Goal: Task Accomplishment & Management: Manage account settings

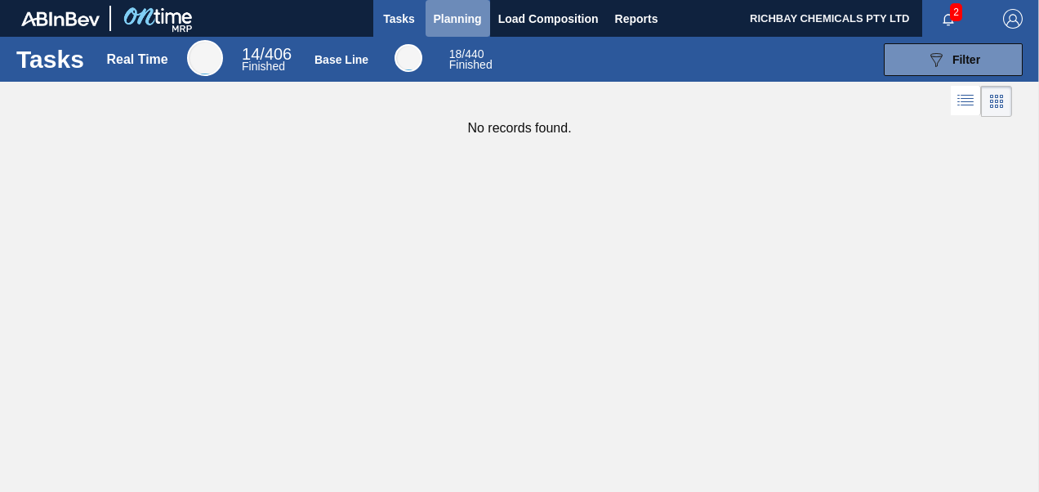
click at [447, 14] on span "Planning" at bounding box center [458, 19] width 48 height 20
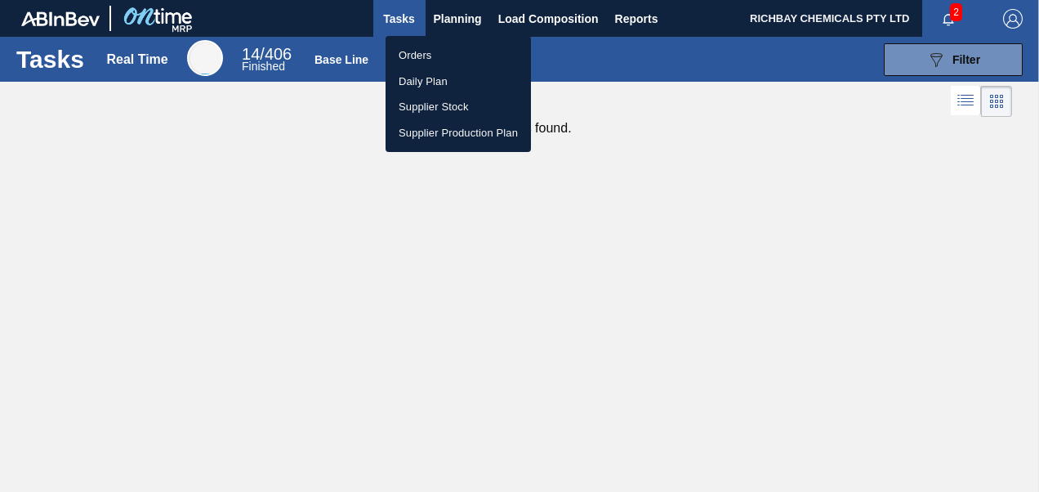
click at [431, 59] on li "Orders" at bounding box center [457, 55] width 145 height 26
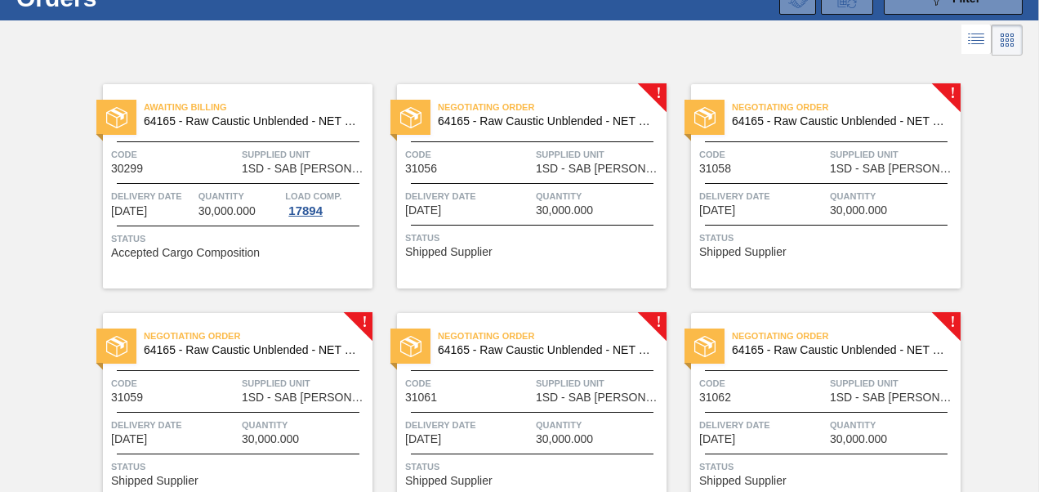
scroll to position [163, 0]
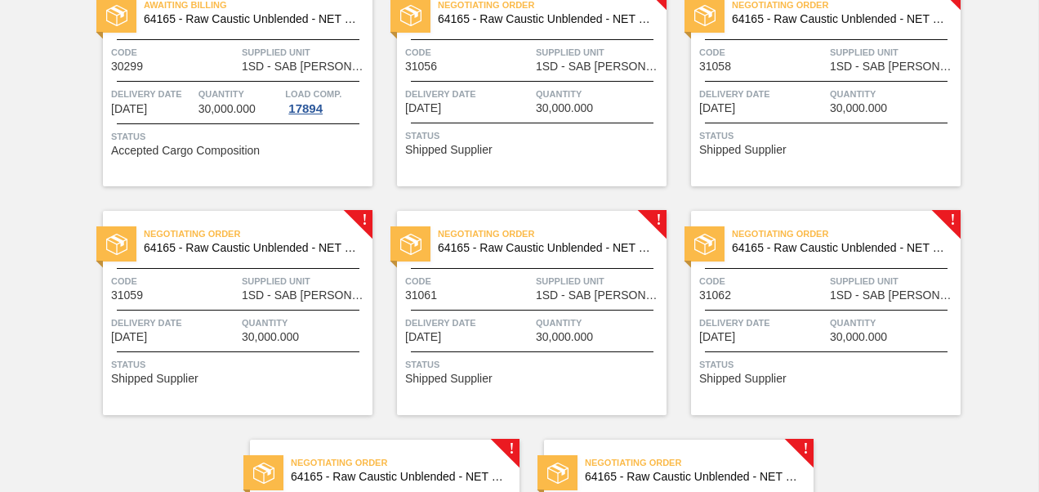
click at [560, 129] on span "Status" at bounding box center [533, 135] width 257 height 16
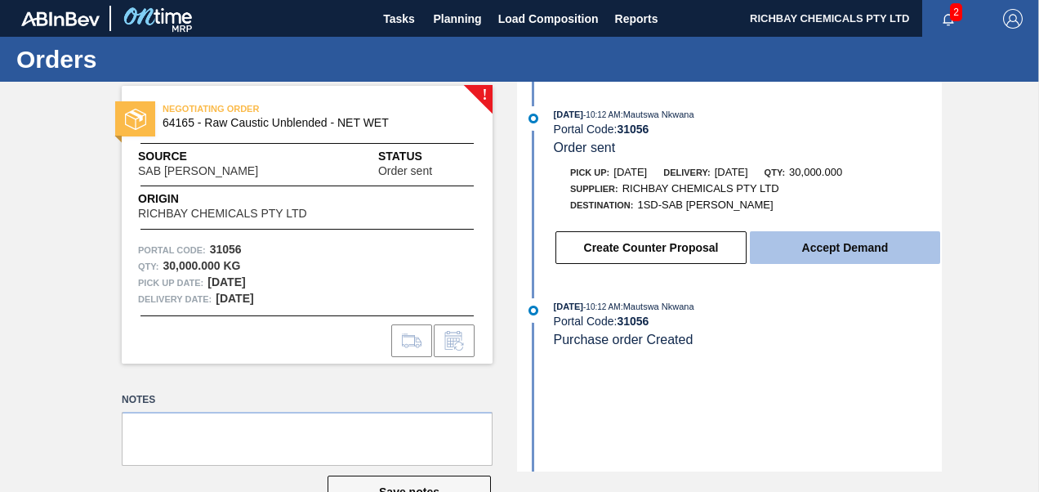
click at [831, 245] on button "Accept Demand" at bounding box center [845, 247] width 190 height 33
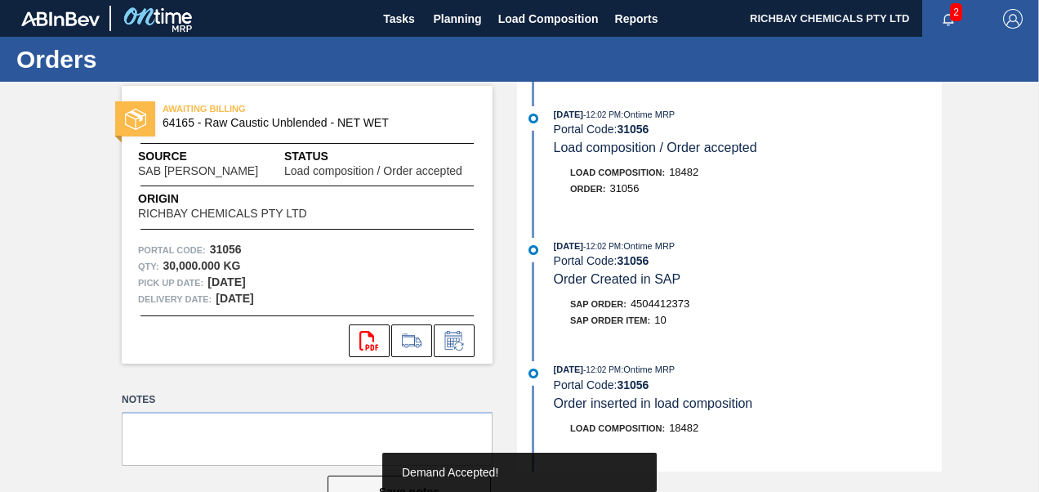
scroll to position [163, 0]
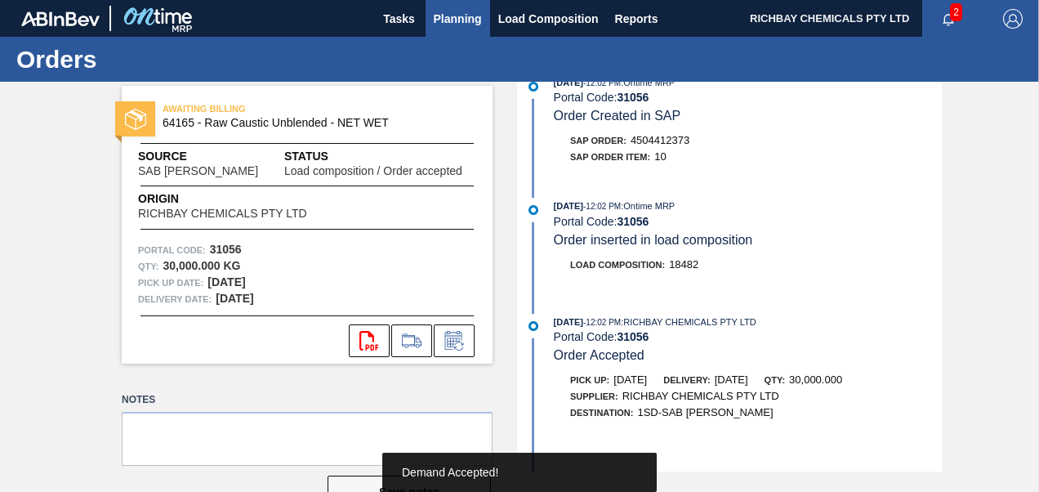
click at [465, 11] on span "Planning" at bounding box center [458, 19] width 48 height 20
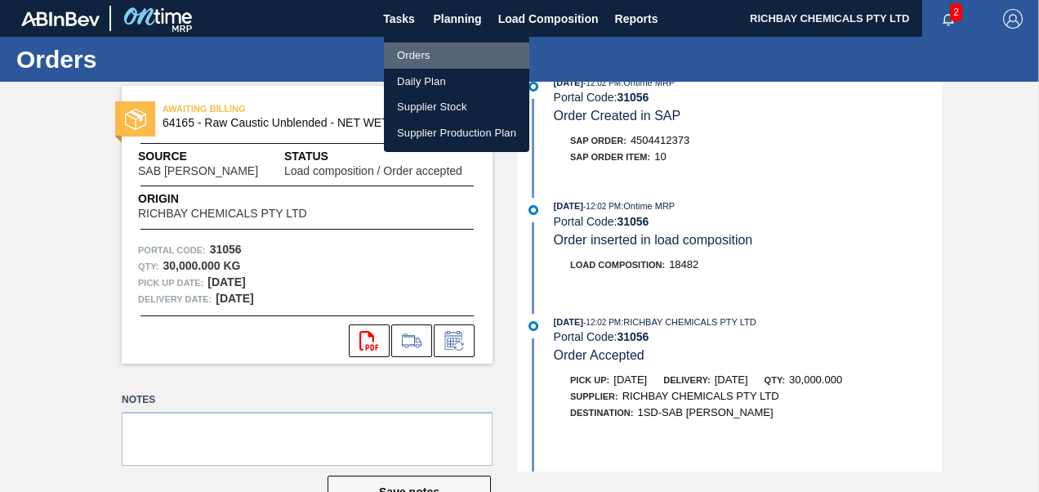
click at [465, 60] on li "Orders" at bounding box center [456, 55] width 145 height 26
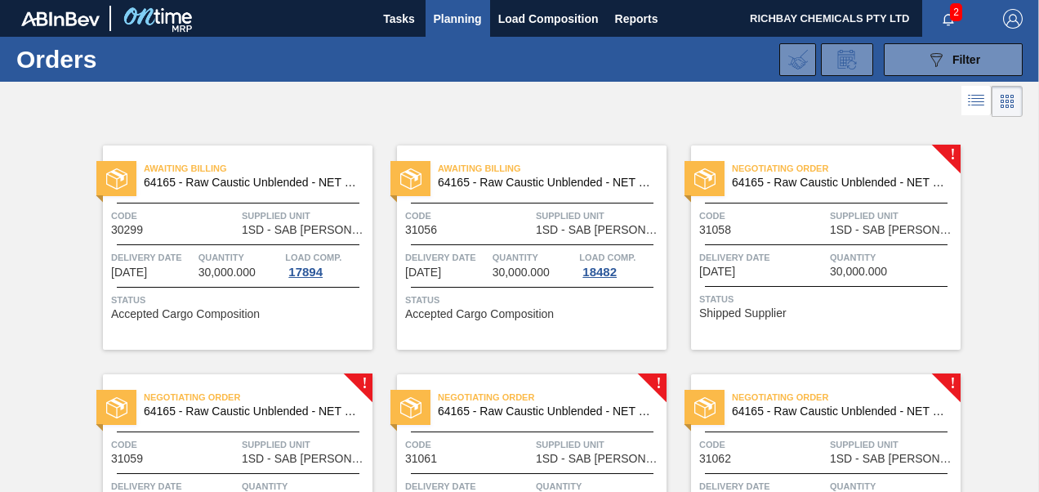
click at [808, 258] on span "Delivery Date" at bounding box center [762, 257] width 127 height 16
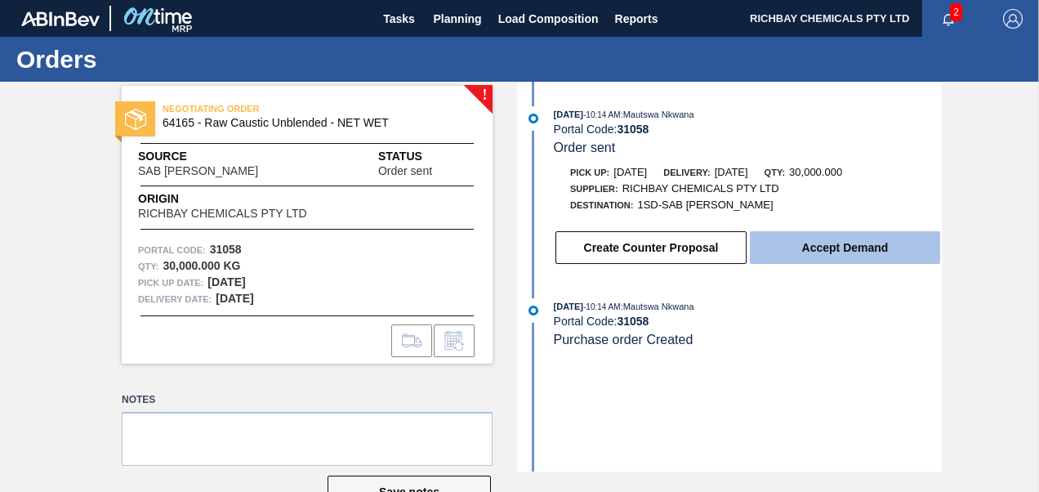
click at [839, 250] on button "Accept Demand" at bounding box center [845, 247] width 190 height 33
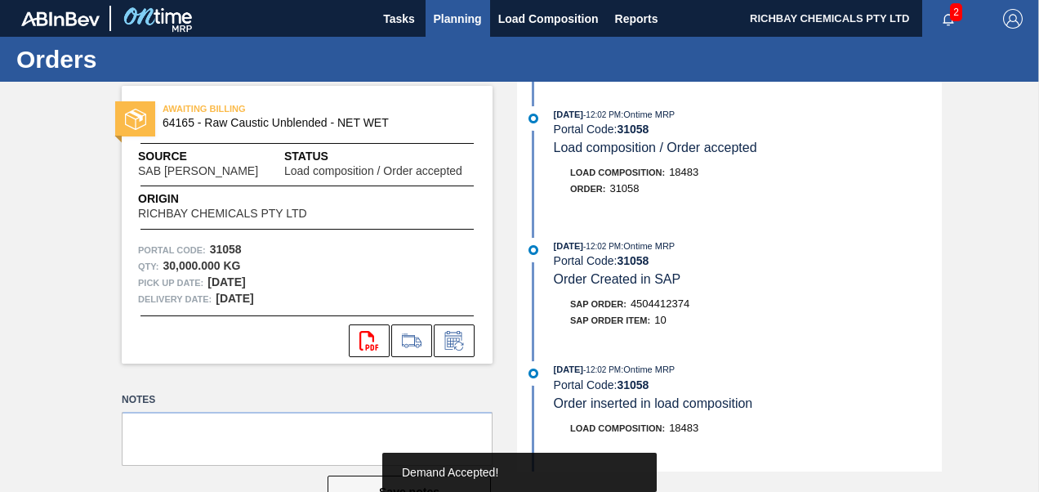
click at [459, 15] on span "Planning" at bounding box center [458, 19] width 48 height 20
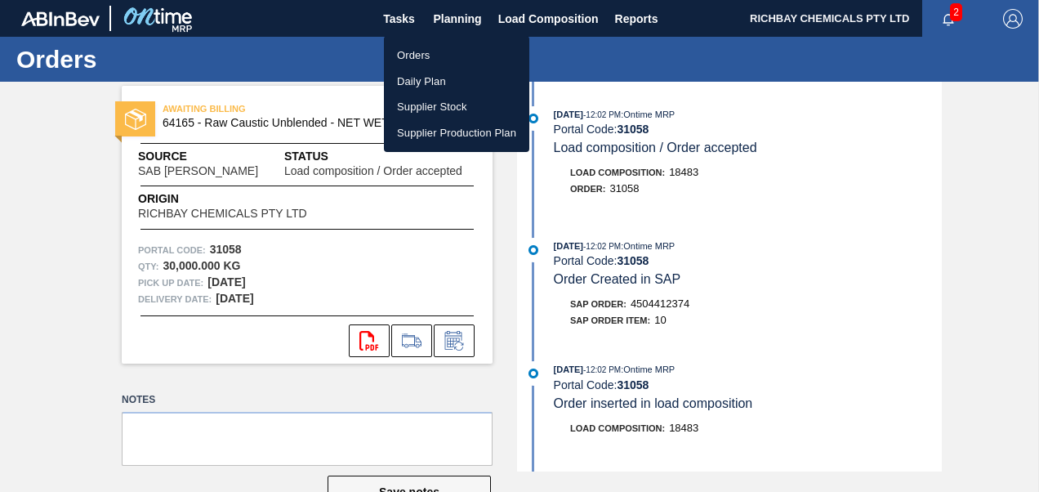
click at [453, 50] on li "Orders" at bounding box center [456, 55] width 145 height 26
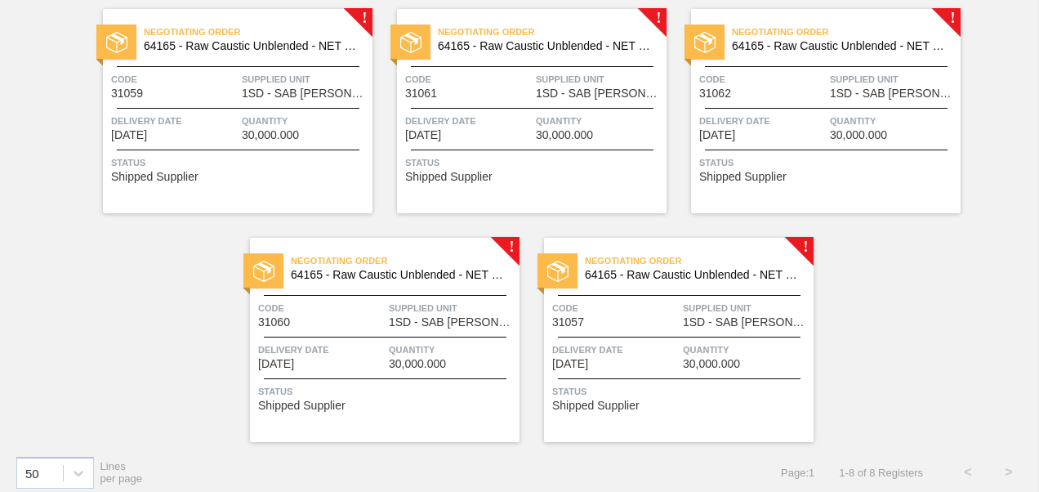
scroll to position [375, 0]
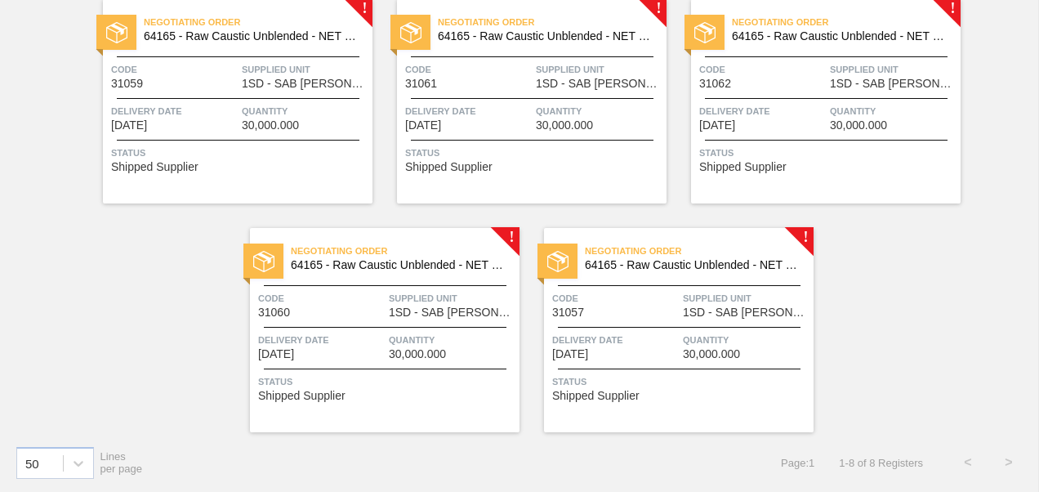
click at [285, 111] on span "Quantity" at bounding box center [305, 111] width 127 height 16
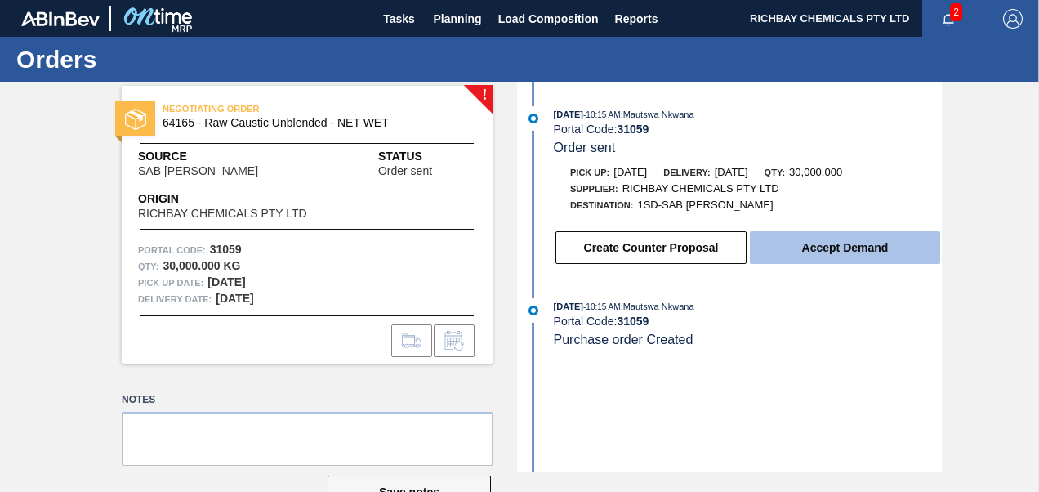
click at [833, 258] on button "Accept Demand" at bounding box center [845, 247] width 190 height 33
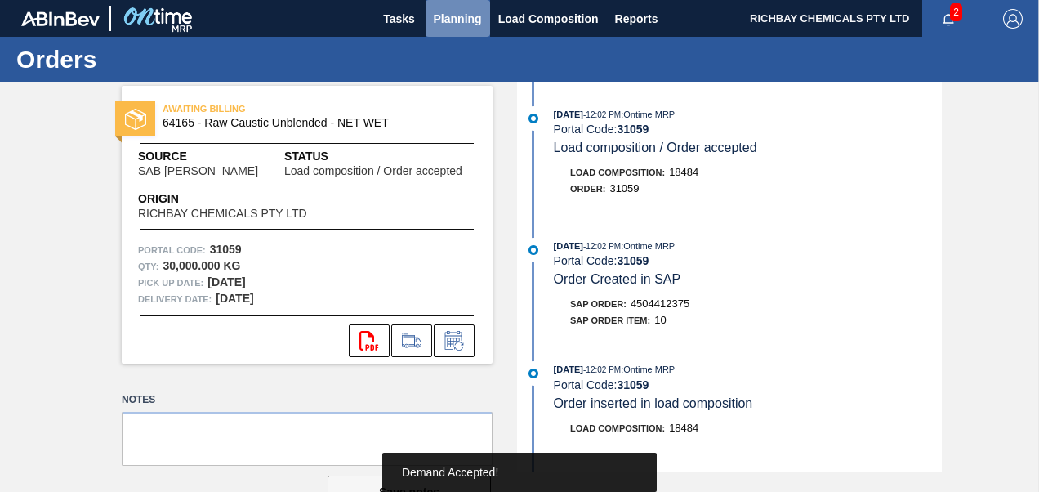
click at [472, 10] on span "Planning" at bounding box center [458, 19] width 48 height 20
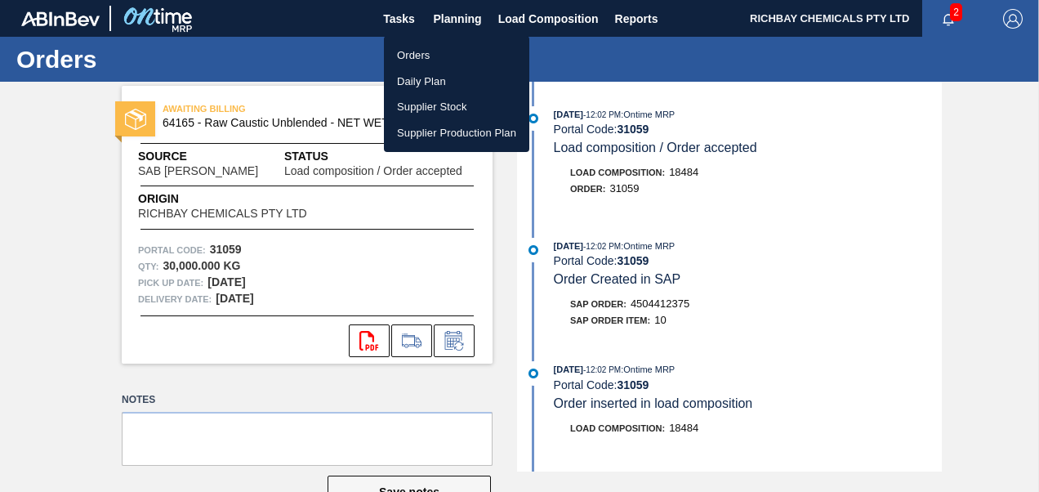
click at [458, 47] on li "Orders" at bounding box center [456, 55] width 145 height 26
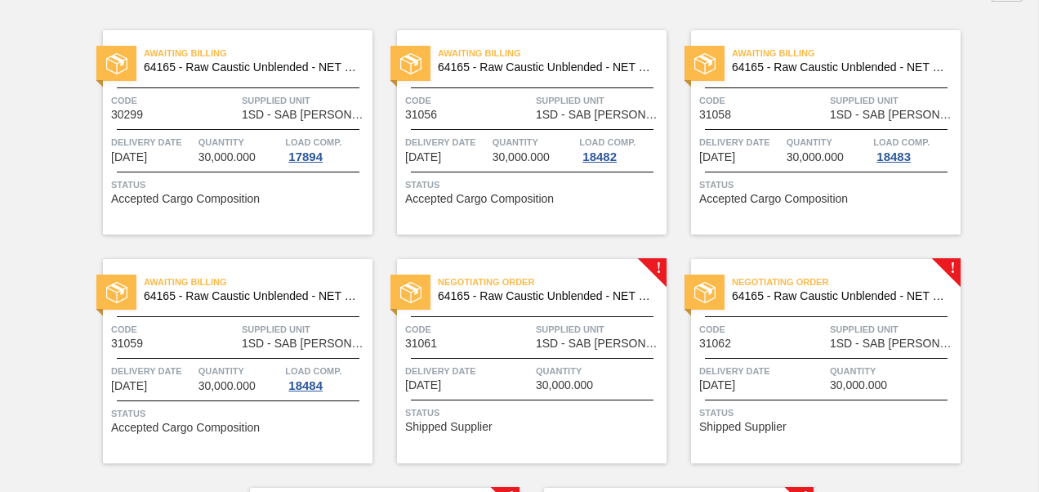
scroll to position [163, 0]
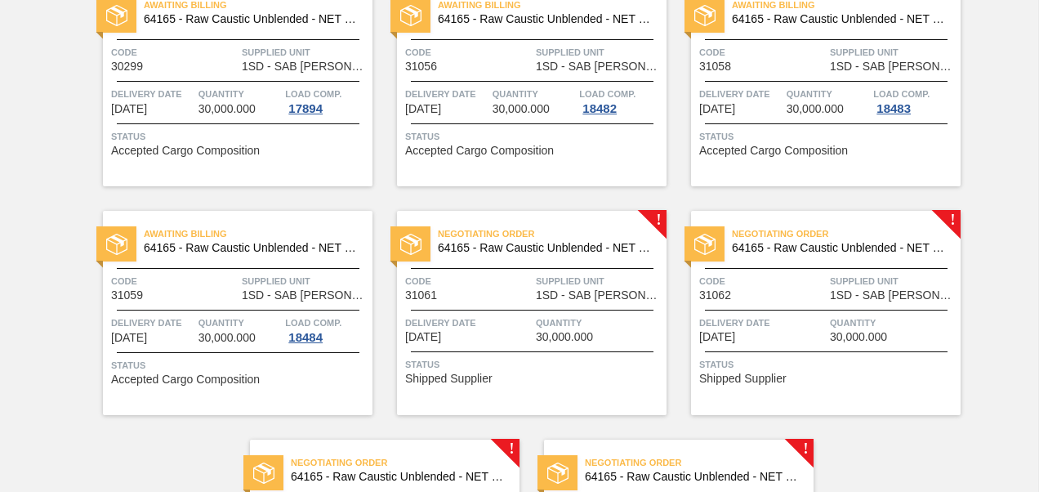
click at [498, 285] on span "Code" at bounding box center [468, 281] width 127 height 16
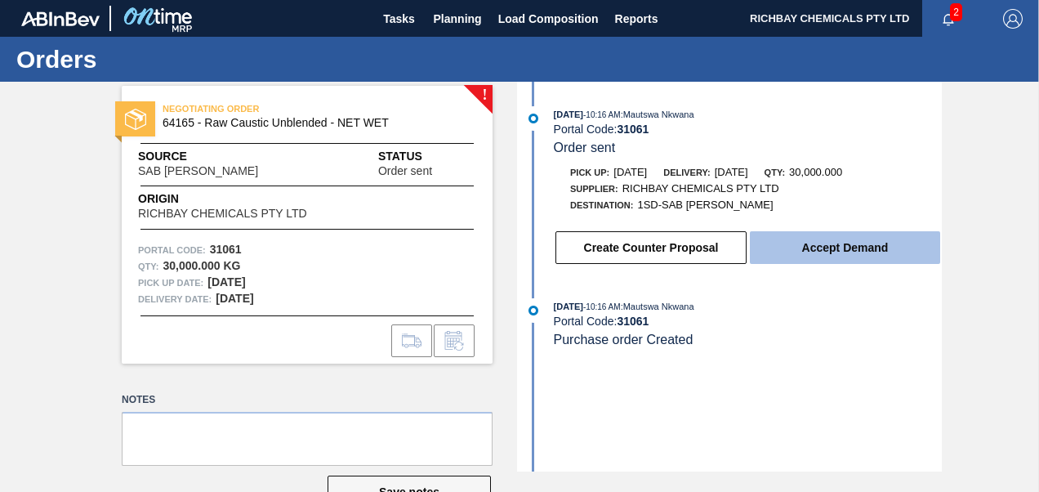
click at [816, 260] on button "Accept Demand" at bounding box center [845, 247] width 190 height 33
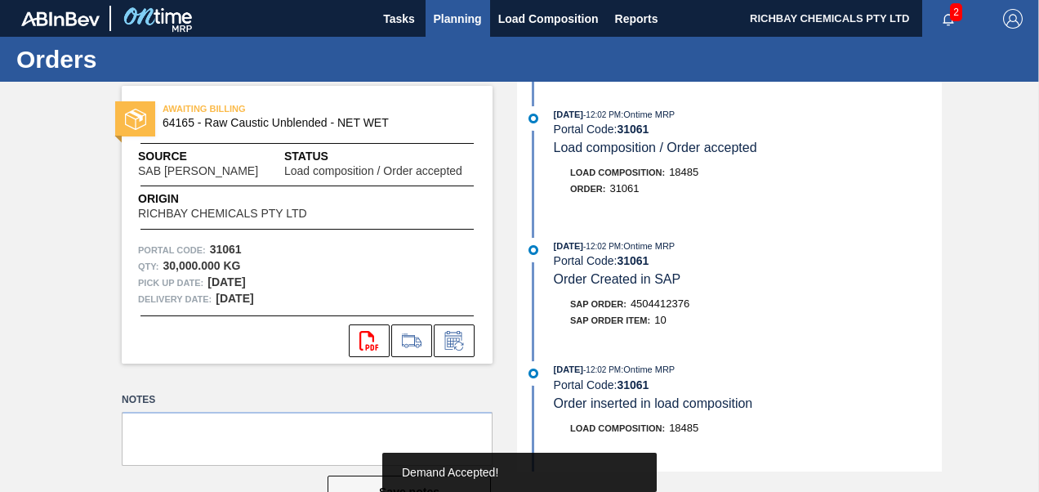
click at [443, 9] on span "Planning" at bounding box center [458, 19] width 48 height 20
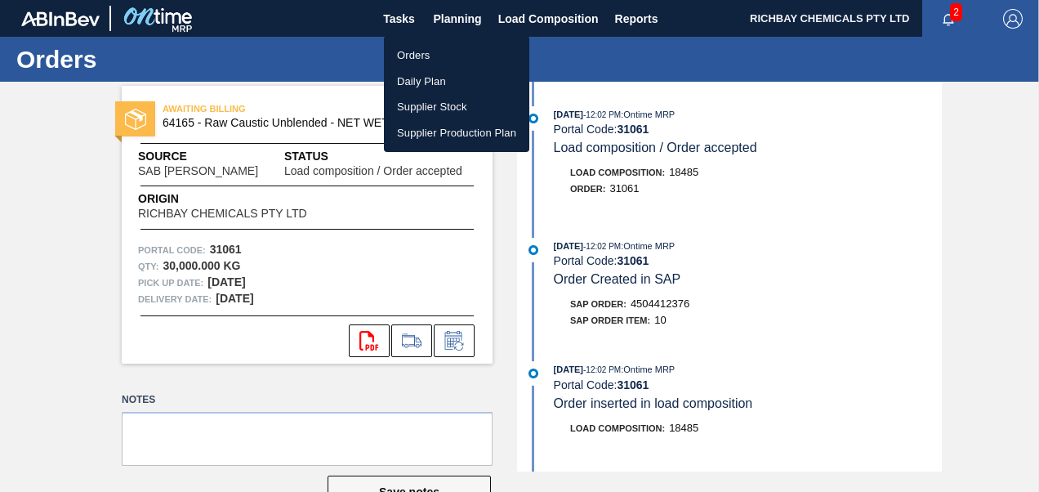
click at [450, 54] on li "Orders" at bounding box center [456, 55] width 145 height 26
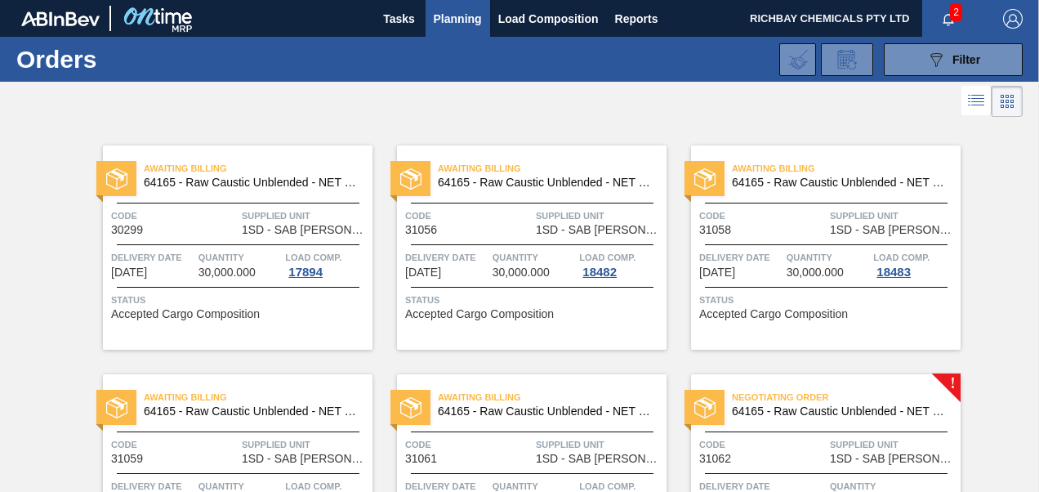
scroll to position [163, 0]
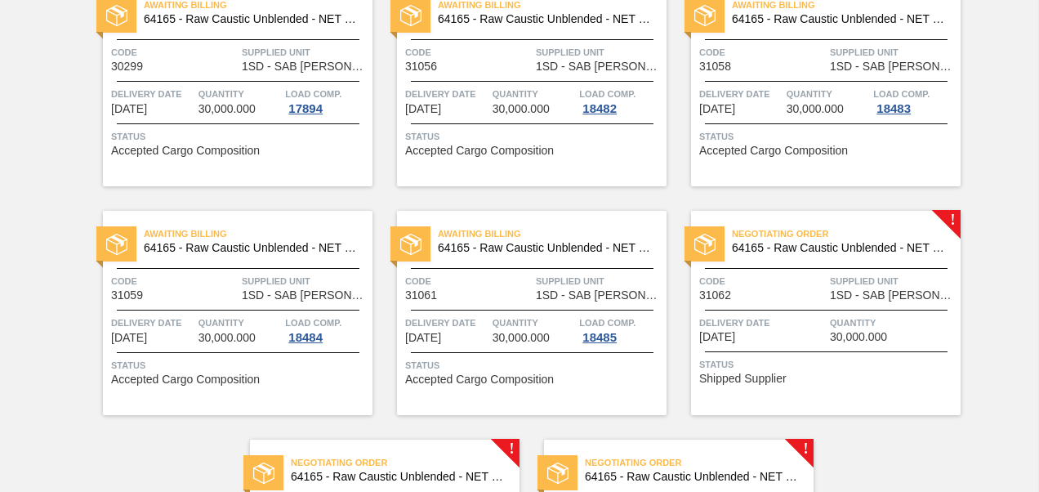
click at [794, 266] on div "Negotiating Order 64165 - Raw Caustic Unblended - NET WET Code 31062 Supplied U…" at bounding box center [825, 313] width 269 height 204
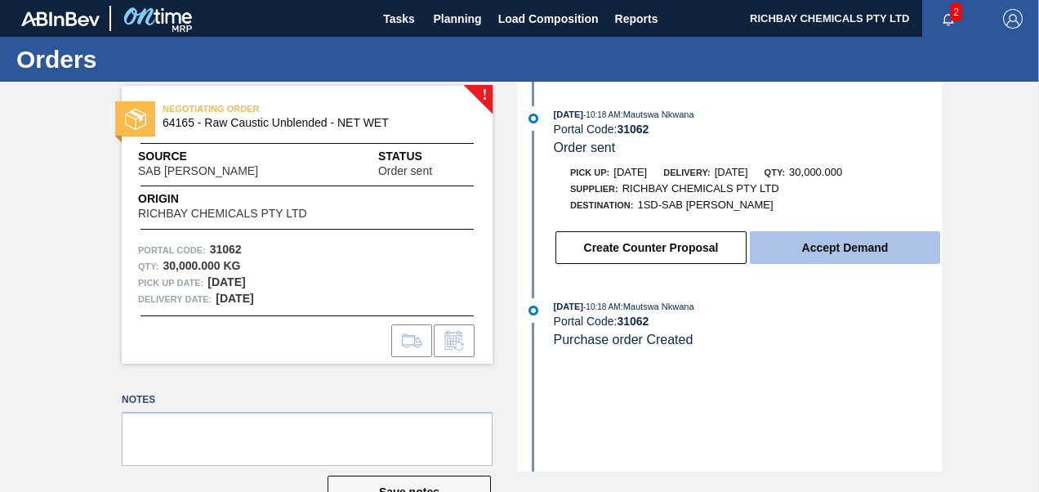
click at [817, 240] on button "Accept Demand" at bounding box center [845, 247] width 190 height 33
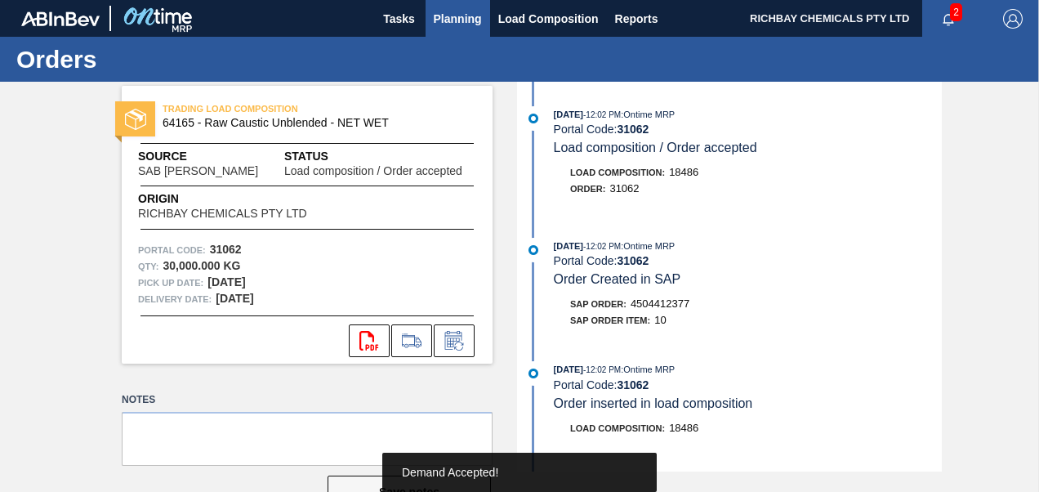
click at [454, 7] on button "Planning" at bounding box center [457, 18] width 65 height 37
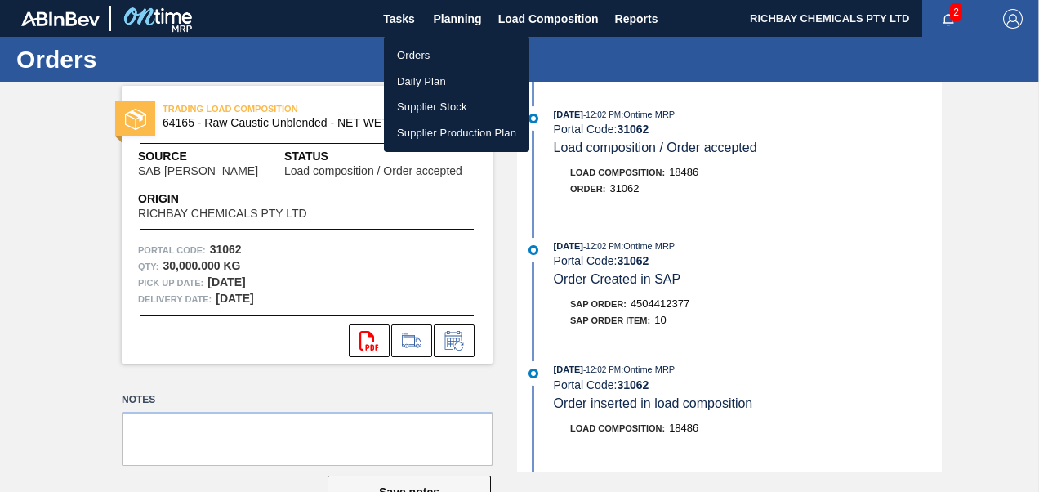
click at [447, 50] on li "Orders" at bounding box center [456, 55] width 145 height 26
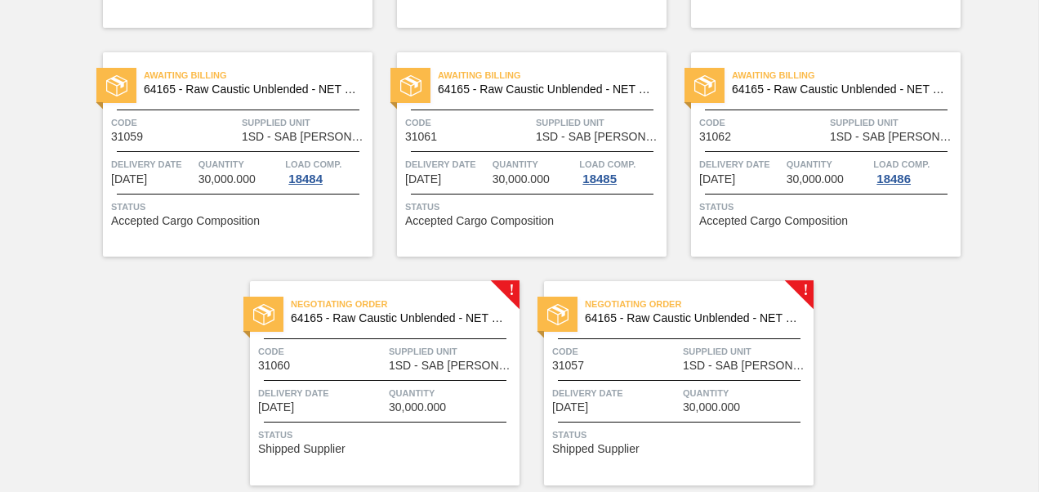
scroll to position [327, 0]
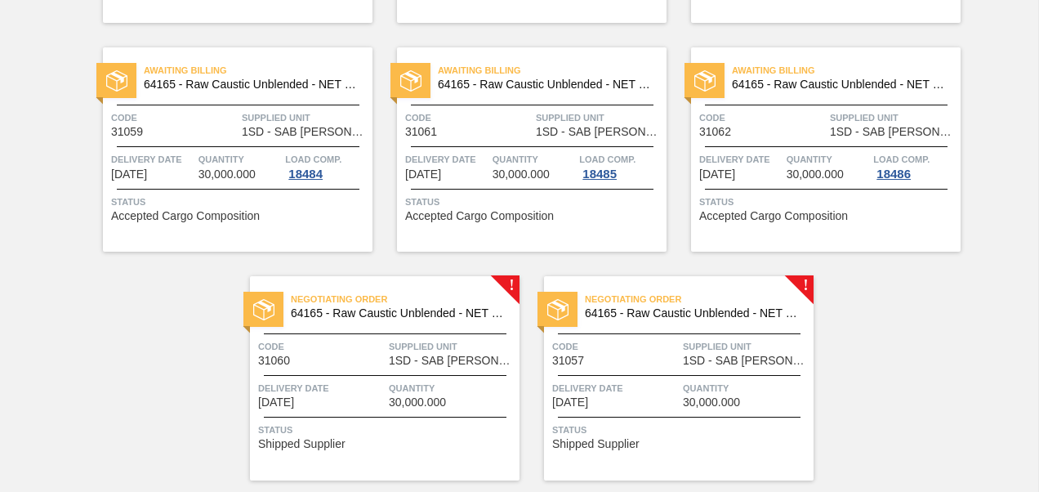
click at [447, 301] on span "Negotiating Order" at bounding box center [405, 299] width 229 height 16
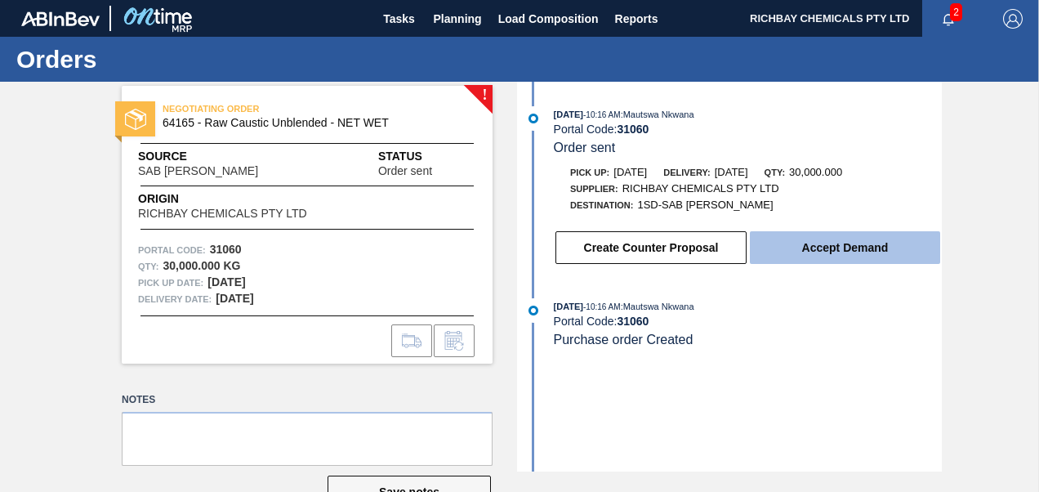
click at [816, 251] on button "Accept Demand" at bounding box center [845, 247] width 190 height 33
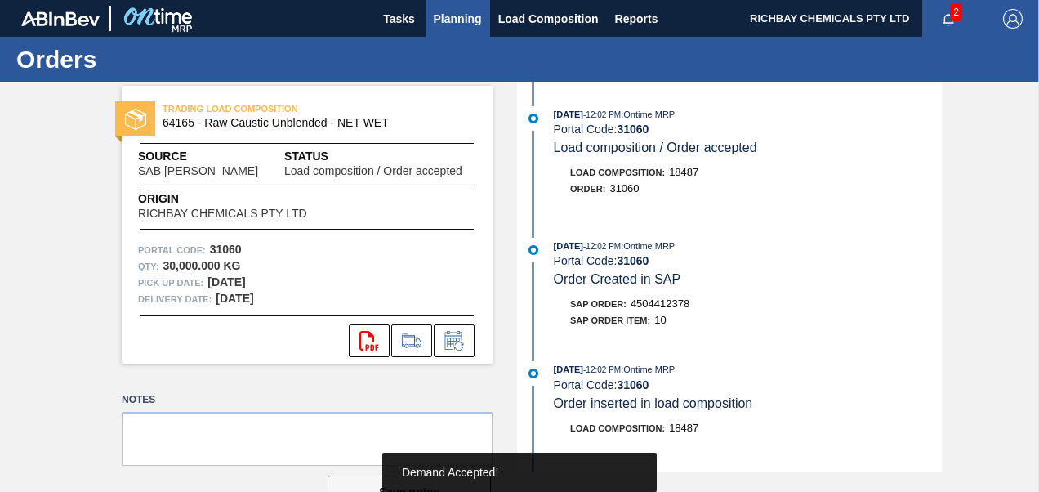
click at [443, 13] on span "Planning" at bounding box center [458, 19] width 48 height 20
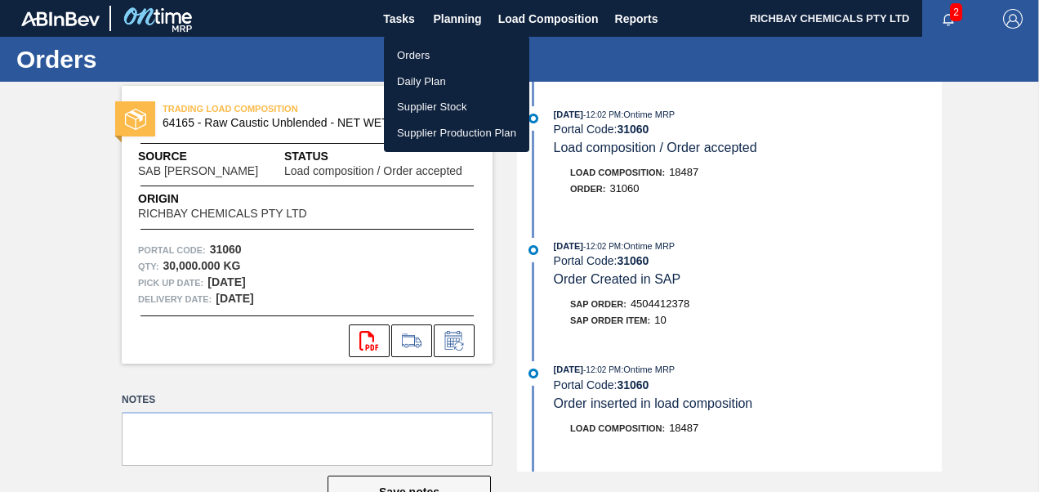
click at [433, 64] on li "Orders" at bounding box center [456, 55] width 145 height 26
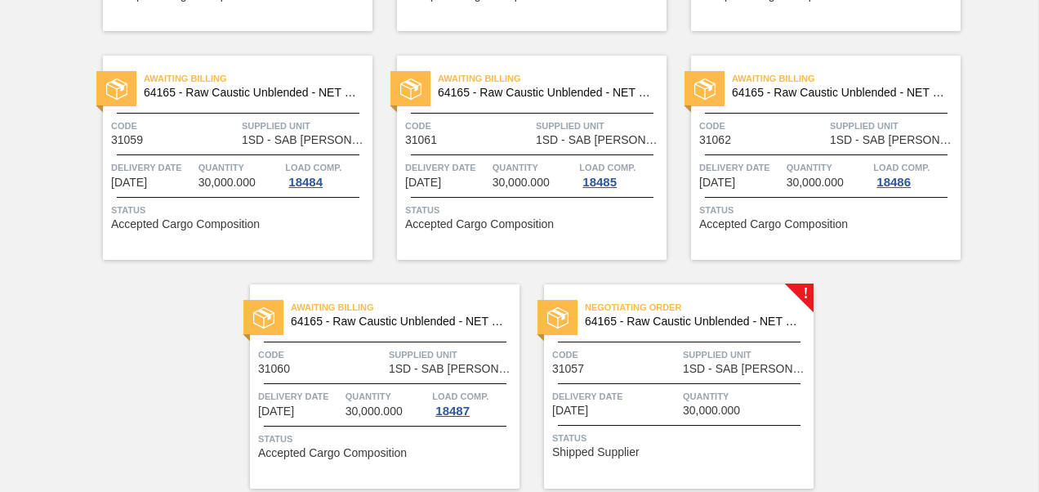
scroll to position [327, 0]
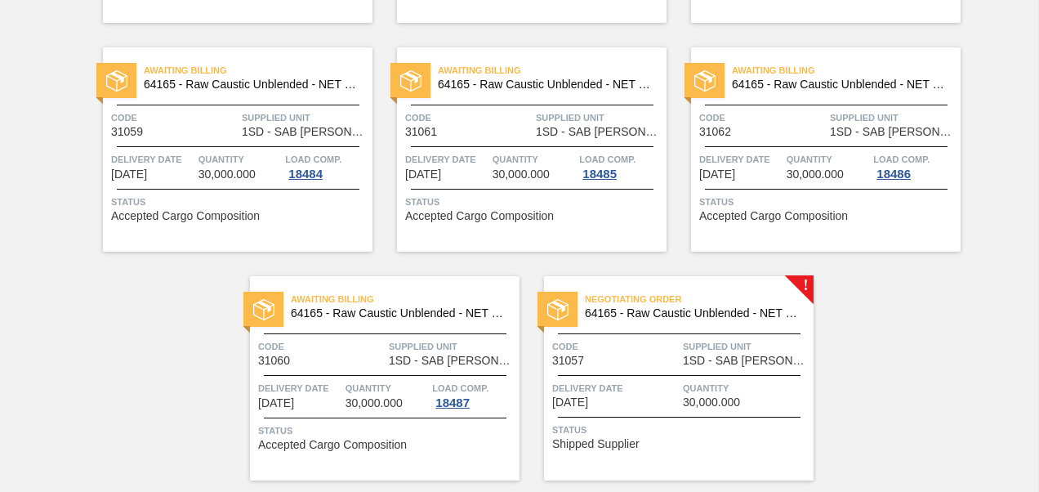
click at [691, 370] on div "Negotiating Order 64165 - Raw Caustic Unblended - NET WET Code 31057 Supplied U…" at bounding box center [678, 378] width 269 height 204
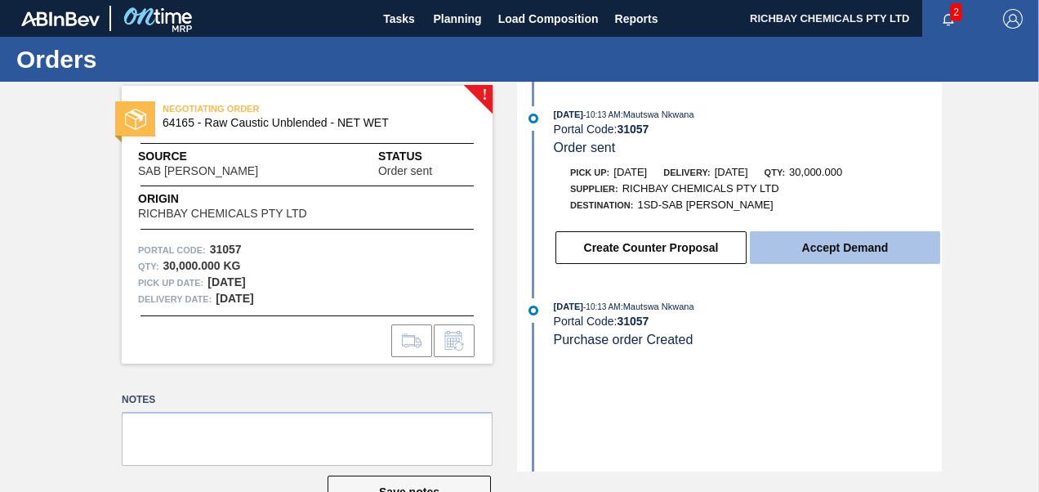
click at [780, 238] on button "Accept Demand" at bounding box center [845, 247] width 190 height 33
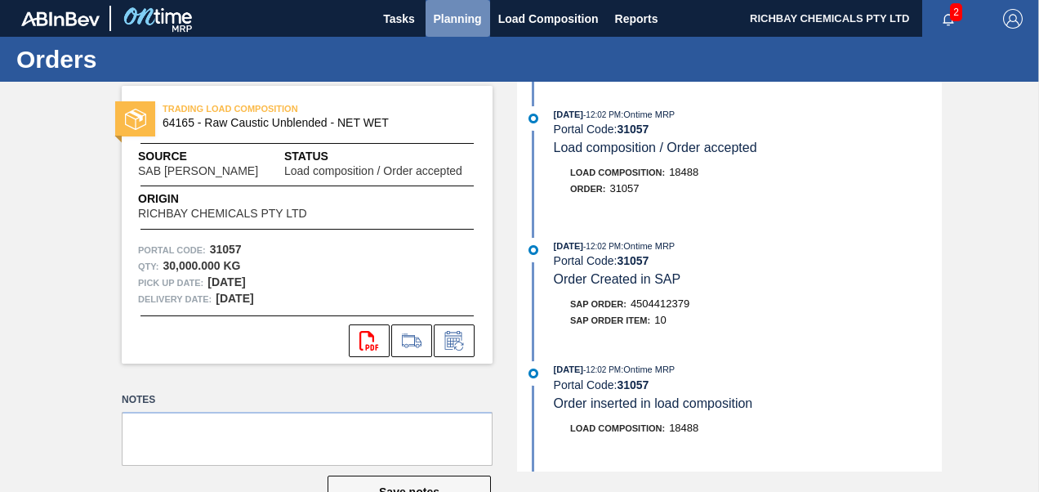
click at [468, 13] on span "Planning" at bounding box center [458, 19] width 48 height 20
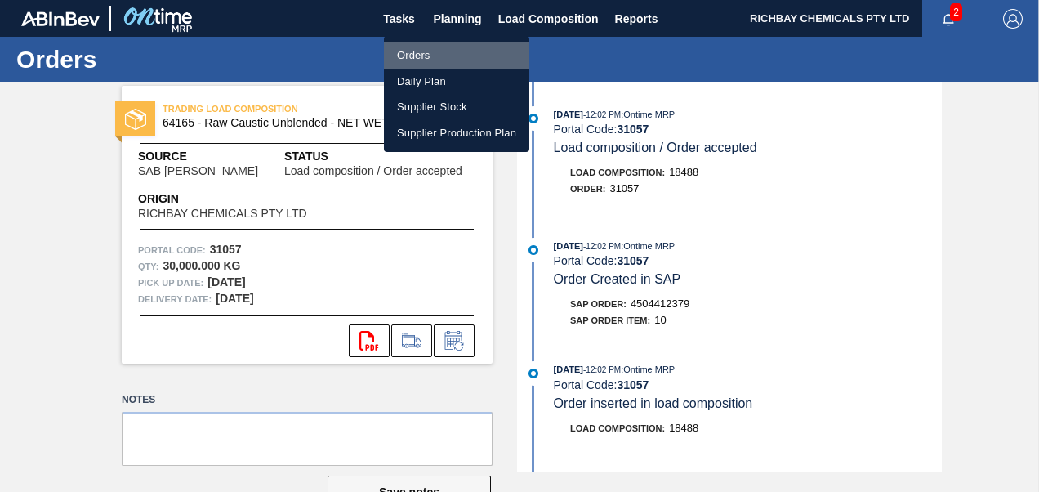
click at [452, 48] on li "Orders" at bounding box center [456, 55] width 145 height 26
